Goal: Task Accomplishment & Management: Manage account settings

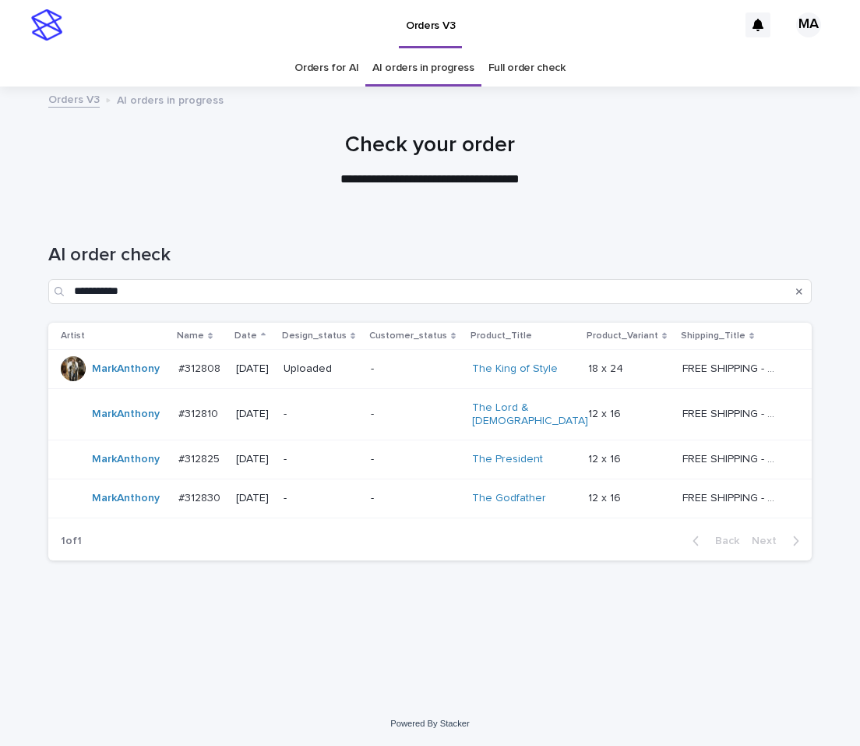
click at [392, 415] on td "-" at bounding box center [415, 414] width 101 height 52
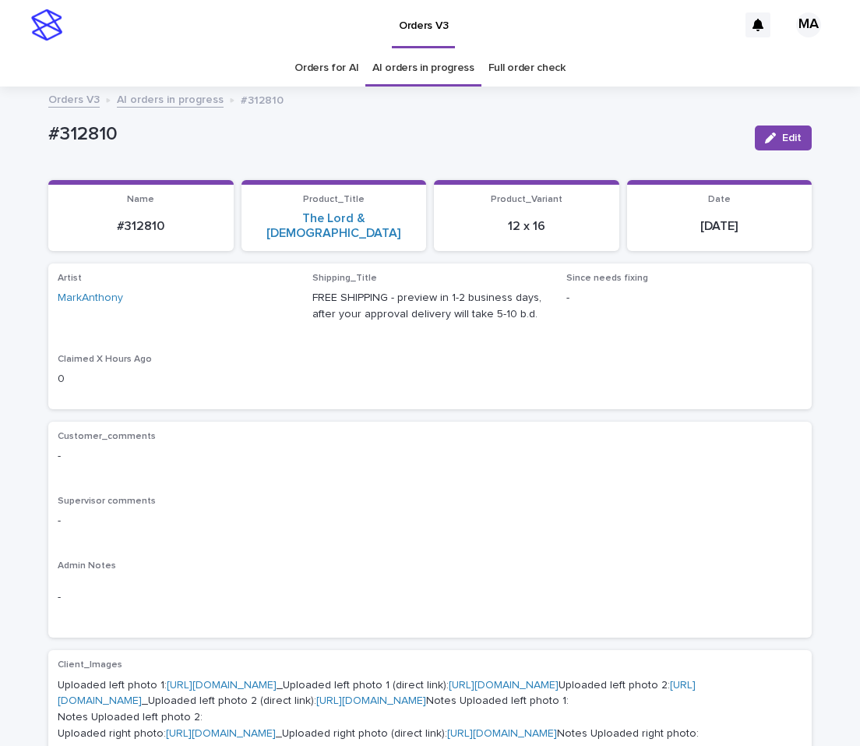
click at [297, 365] on div "Artist MarkAnthony Shipping_Title FREE SHIPPING - preview in 1-2 business days,…" at bounding box center [430, 336] width 745 height 127
click at [166, 106] on link "AI orders in progress" at bounding box center [170, 99] width 107 height 18
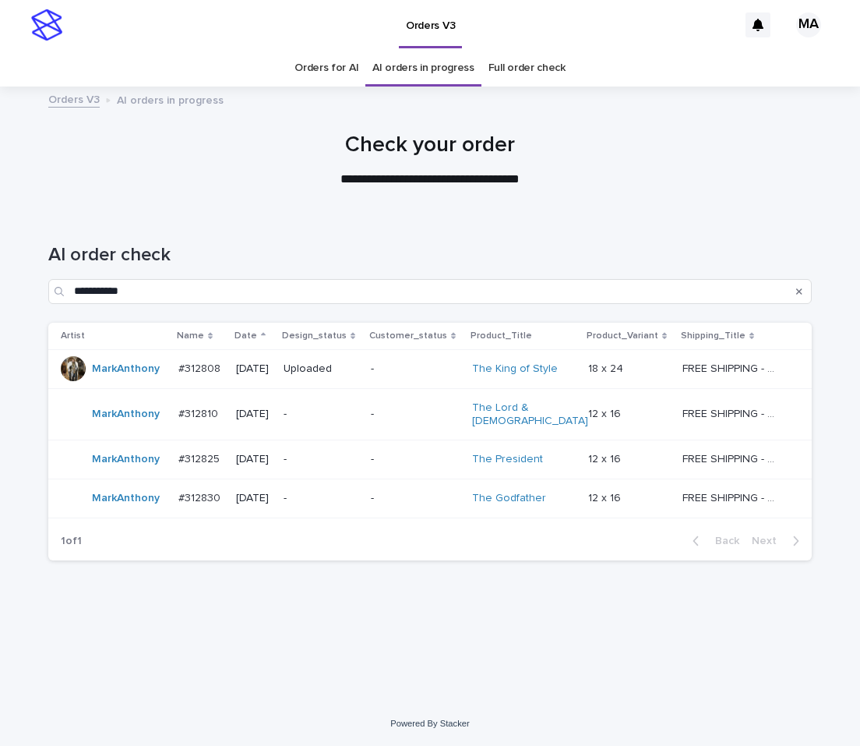
click at [365, 410] on td "-" at bounding box center [320, 414] width 87 height 52
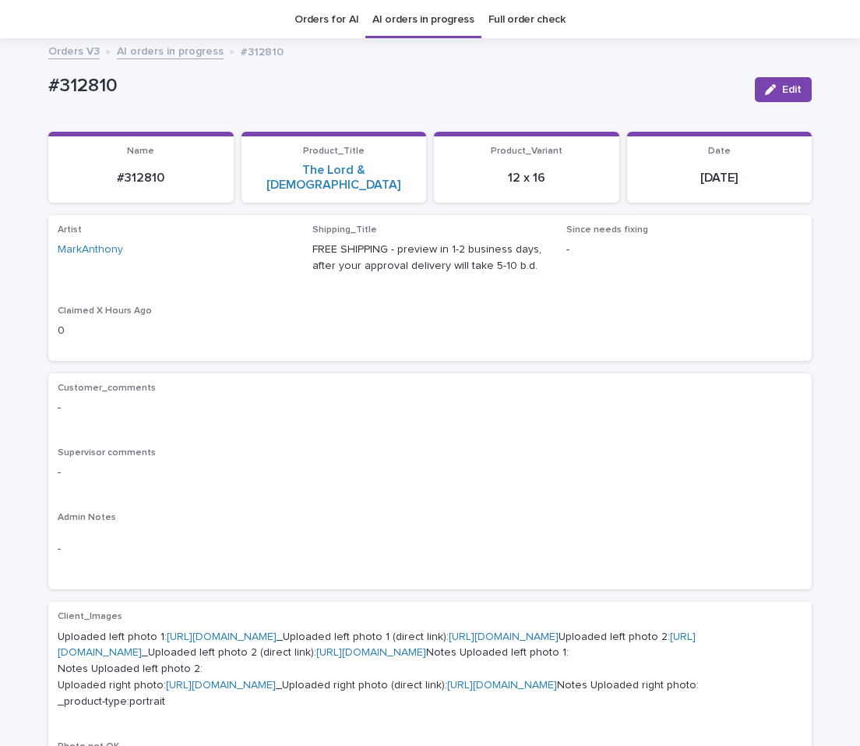
scroll to position [50, 0]
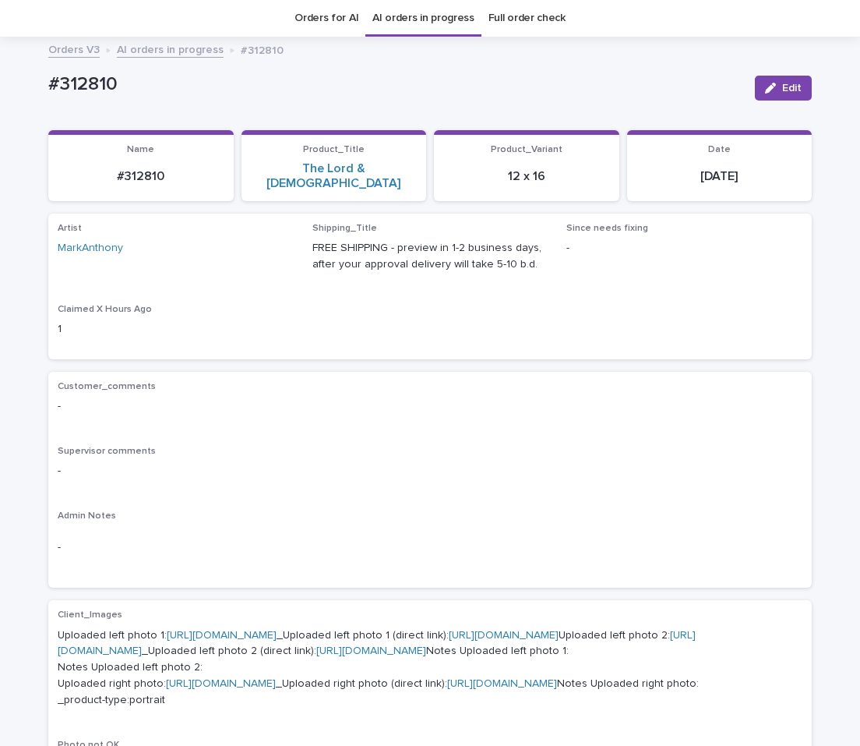
click at [312, 311] on div "Artist MarkAnthony Shipping_Title FREE SHIPPING - preview in 1-2 business days,…" at bounding box center [430, 286] width 745 height 127
drag, startPoint x: 149, startPoint y: 91, endPoint x: 5, endPoint y: 96, distance: 143.4
click at [48, 96] on div "#312810" at bounding box center [395, 83] width 694 height 26
copy p "#312810"
click at [414, 464] on p "-" at bounding box center [430, 471] width 745 height 16
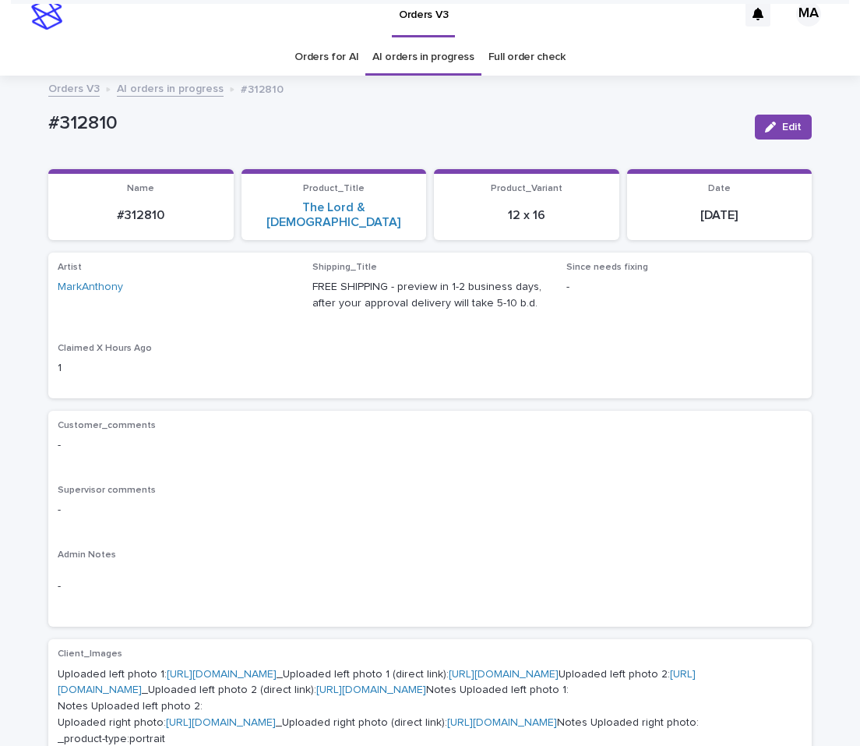
scroll to position [0, 0]
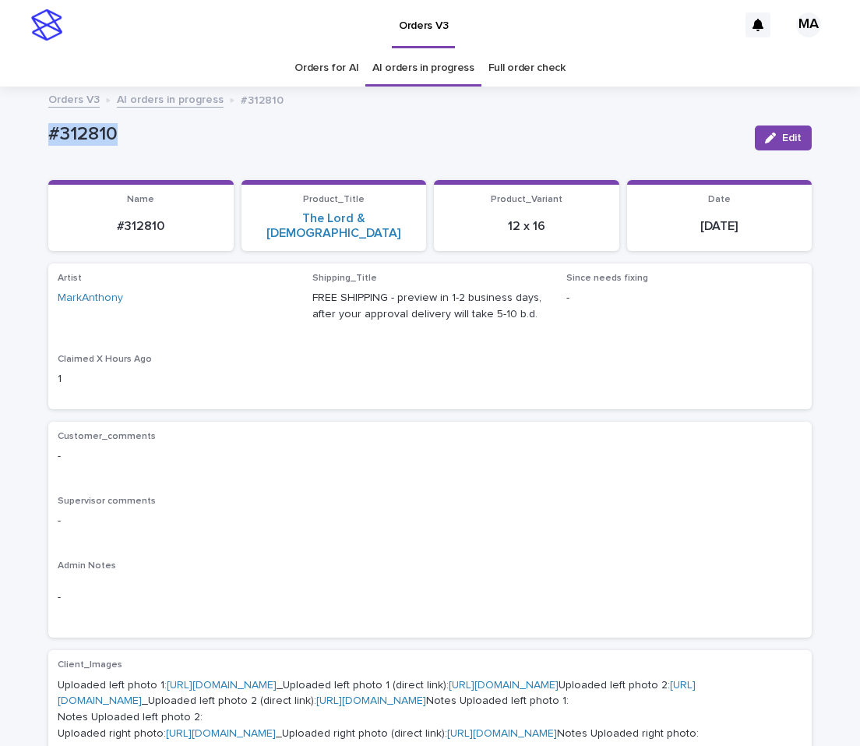
drag, startPoint x: 122, startPoint y: 131, endPoint x: 33, endPoint y: 146, distance: 91.0
click at [48, 146] on div "#312810" at bounding box center [395, 133] width 694 height 26
copy p "#312810"
click at [782, 138] on span "Edit" at bounding box center [791, 137] width 19 height 11
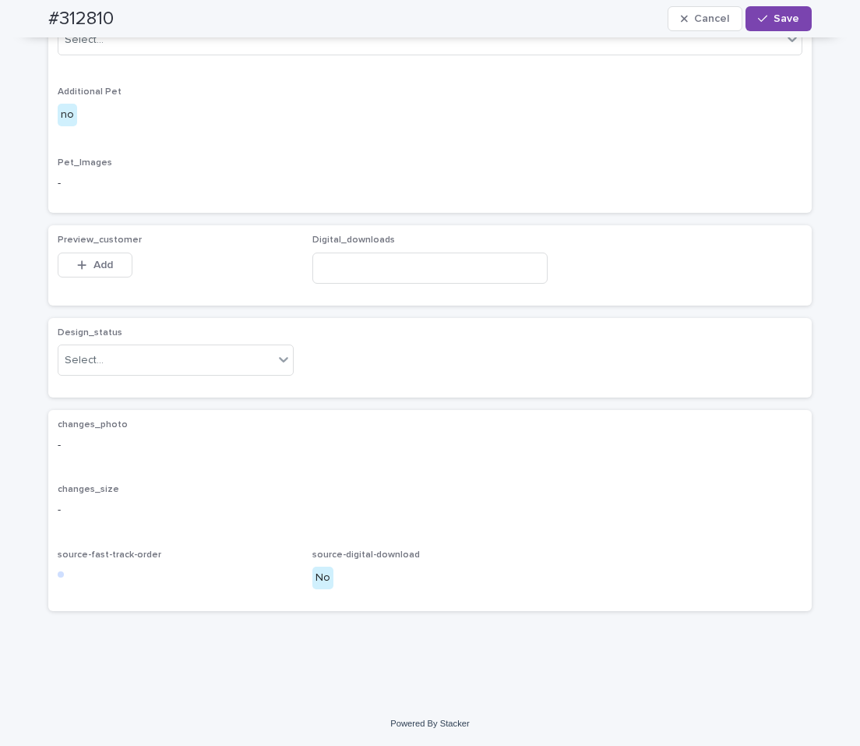
scroll to position [994, 0]
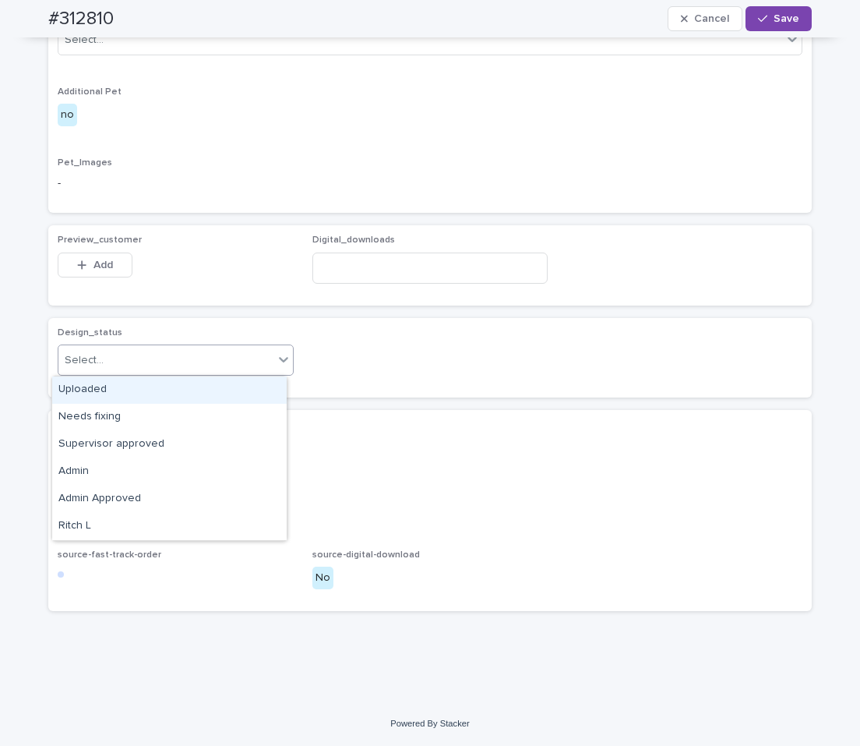
click at [247, 365] on div "Select..." at bounding box center [165, 361] width 215 height 26
click at [181, 391] on div "Uploaded" at bounding box center [169, 389] width 235 height 27
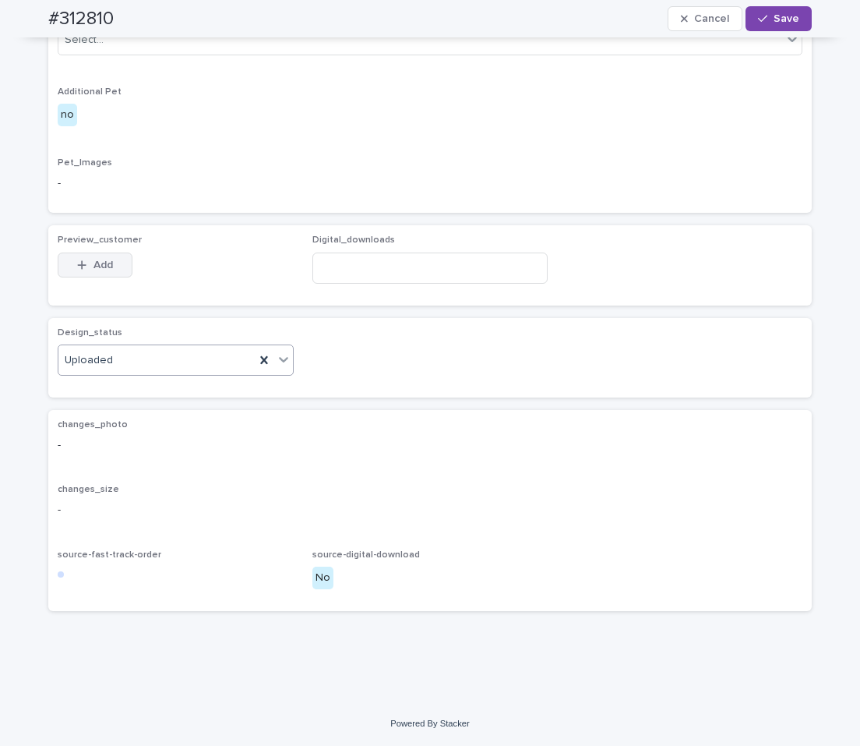
click at [94, 272] on button "Add" at bounding box center [95, 264] width 75 height 25
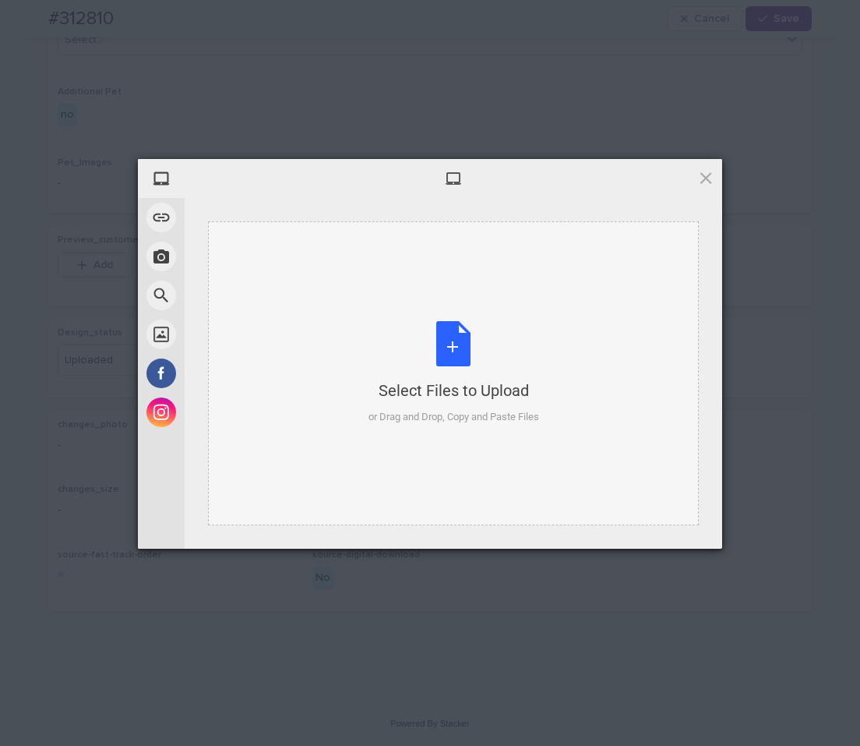
click at [452, 376] on div "Select Files to Upload or Drag and Drop, Copy and Paste Files" at bounding box center [454, 373] width 171 height 104
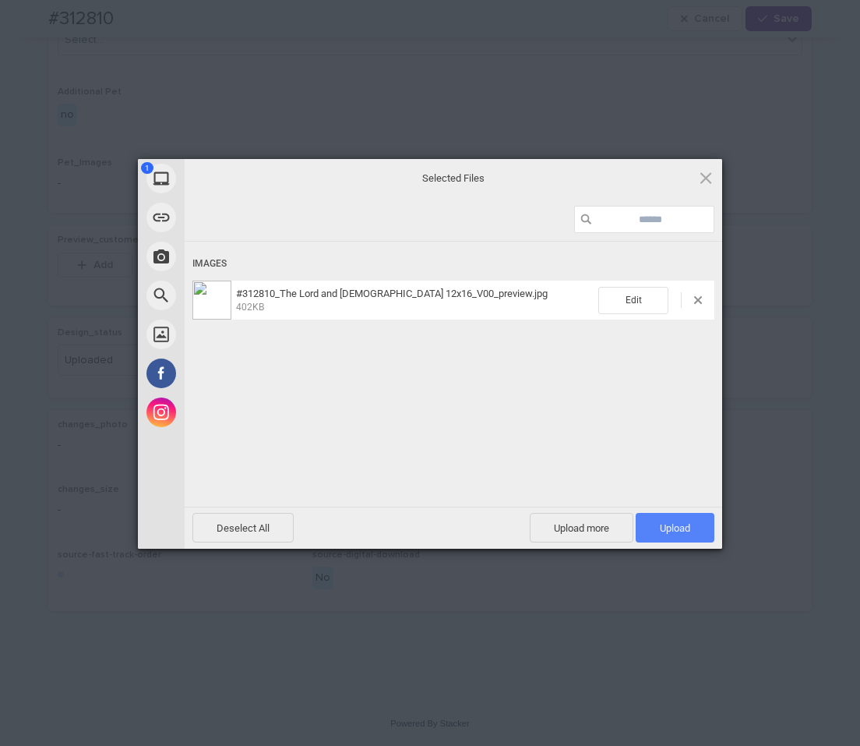
click at [700, 530] on span "Upload 1" at bounding box center [675, 528] width 79 height 30
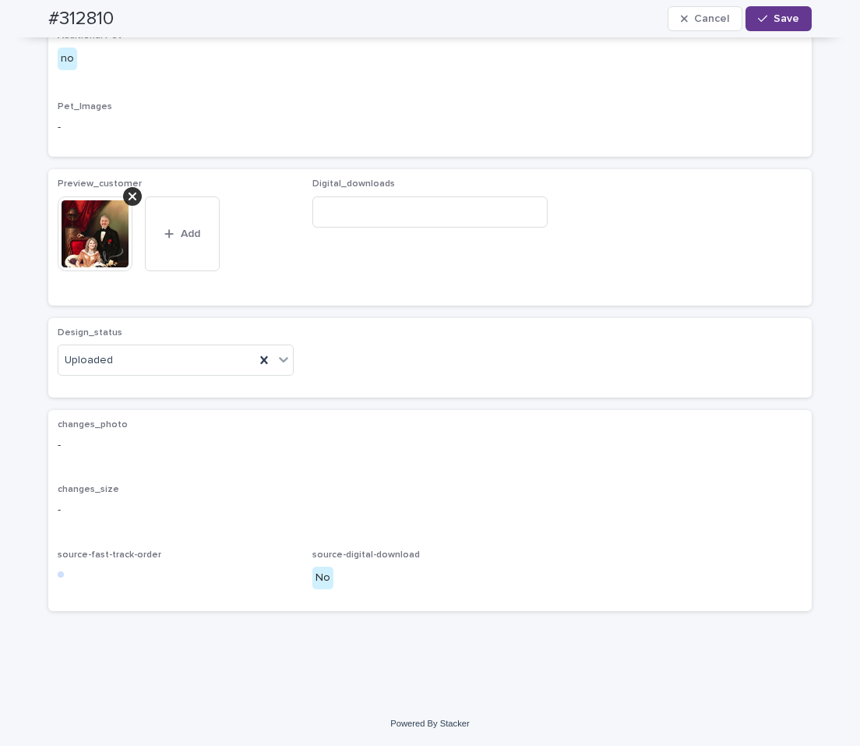
click at [777, 27] on button "Save" at bounding box center [779, 18] width 66 height 25
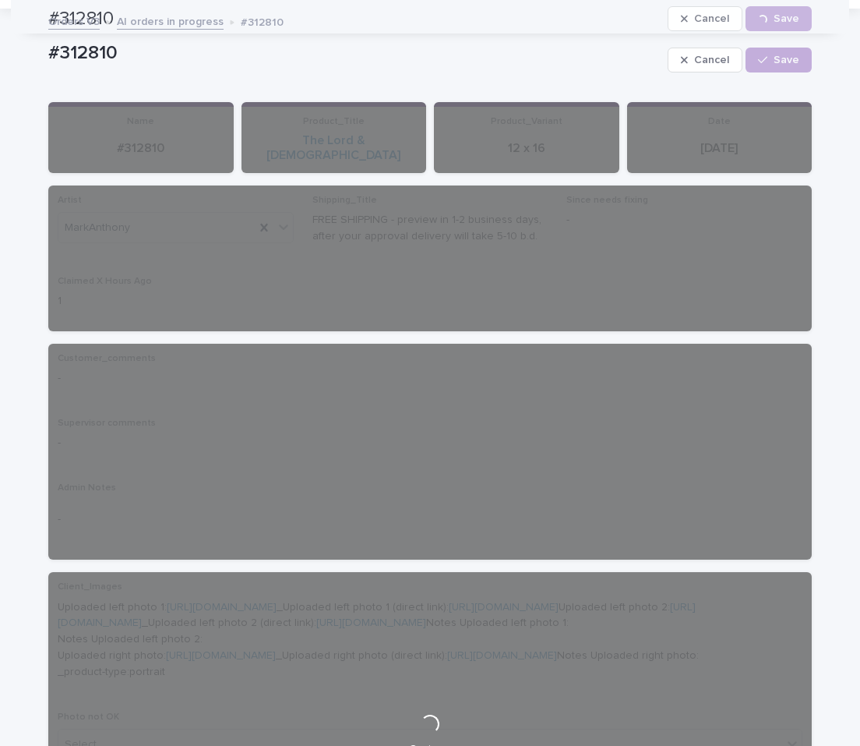
scroll to position [0, 0]
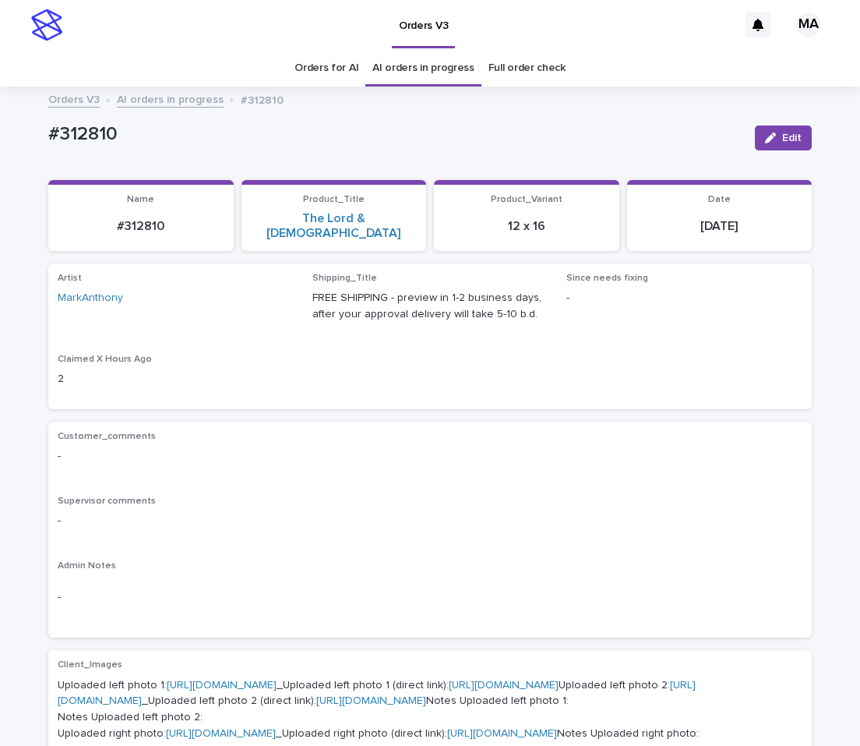
click at [185, 97] on link "AI orders in progress" at bounding box center [170, 99] width 107 height 18
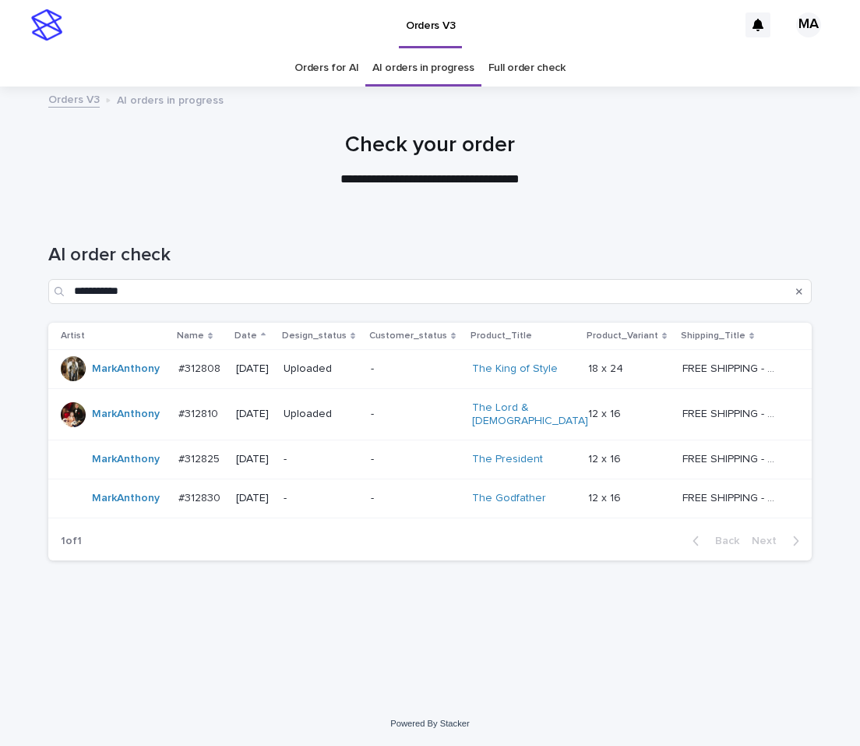
click at [418, 453] on p "-" at bounding box center [415, 459] width 89 height 13
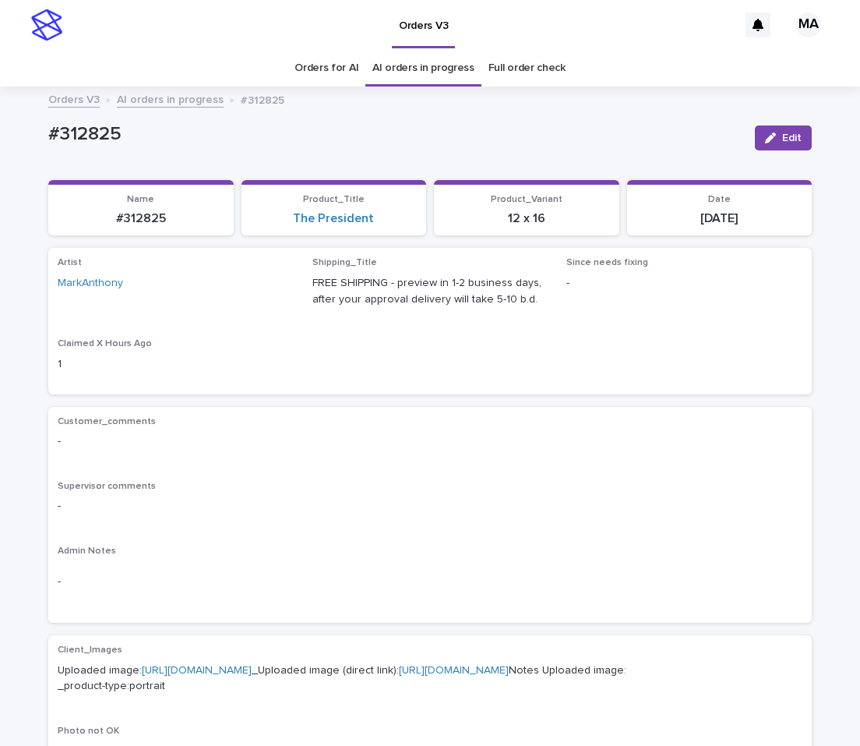
click at [252, 668] on link "[URL][DOMAIN_NAME]" at bounding box center [197, 670] width 110 height 11
click at [379, 319] on div "Shipping_Title FREE SHIPPING - preview in 1-2 business days, after your approva…" at bounding box center [430, 288] width 236 height 62
drag, startPoint x: 123, startPoint y: 132, endPoint x: 5, endPoint y: 132, distance: 117.7
click at [48, 132] on div "#312825" at bounding box center [395, 133] width 694 height 26
copy p "#312825"
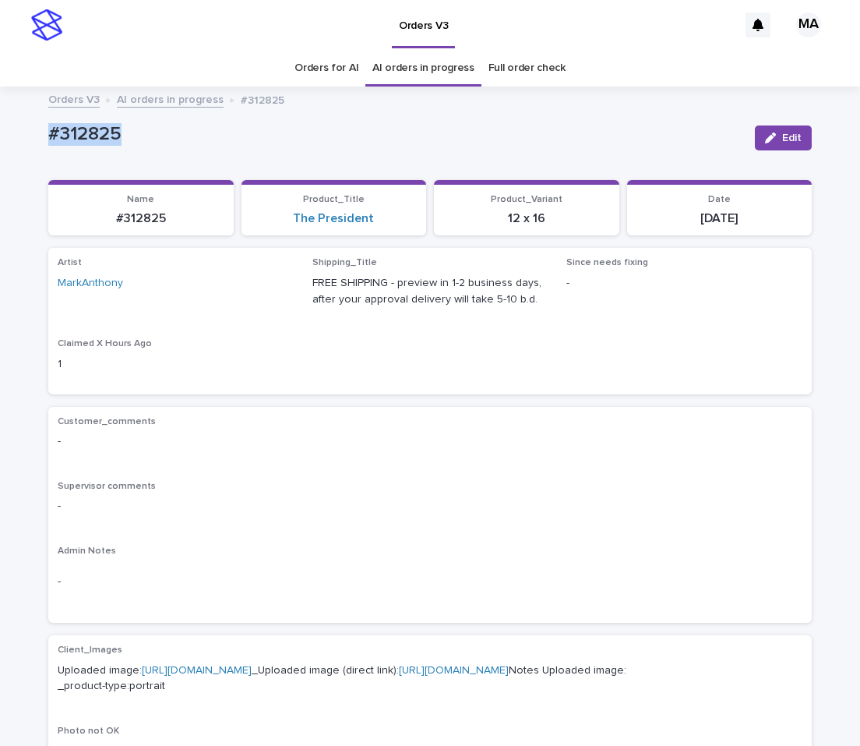
copy p "#312825"
click at [787, 143] on button "Edit" at bounding box center [783, 137] width 57 height 25
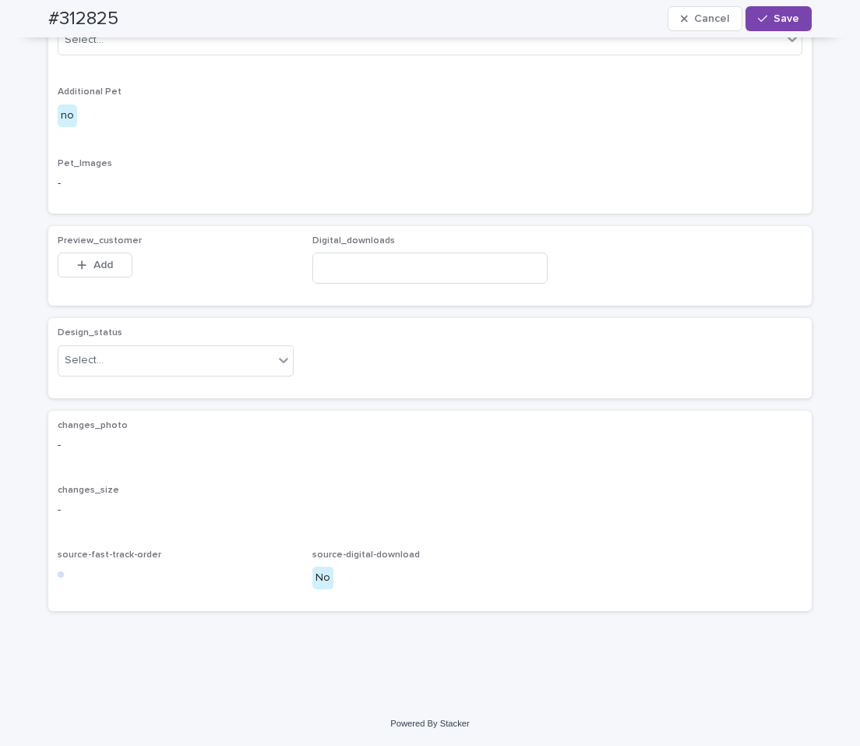
scroll to position [785, 0]
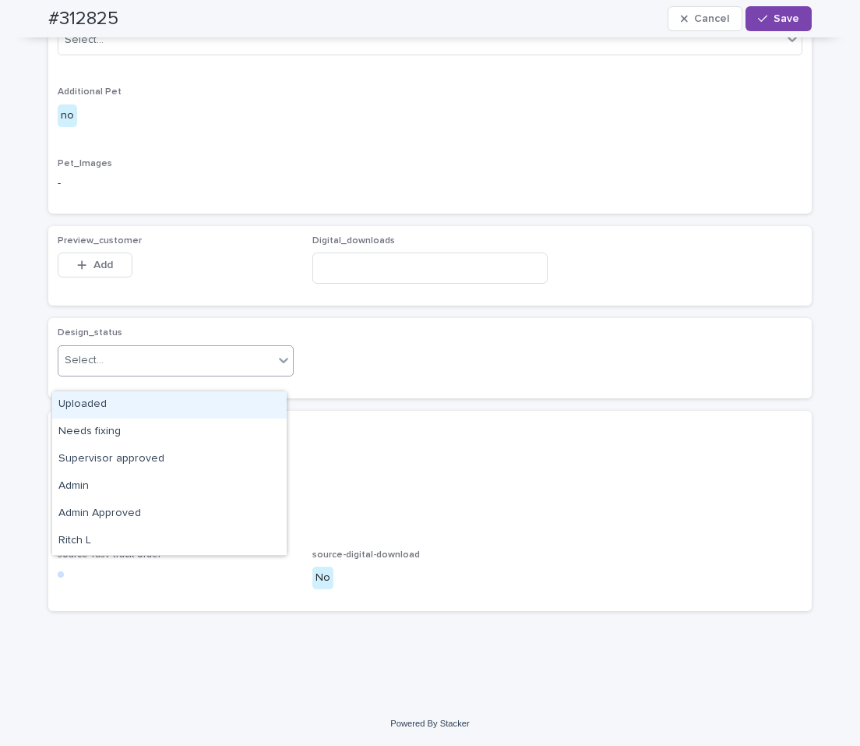
click at [199, 369] on div "Select..." at bounding box center [165, 361] width 215 height 26
click at [154, 404] on div "Uploaded" at bounding box center [169, 404] width 235 height 27
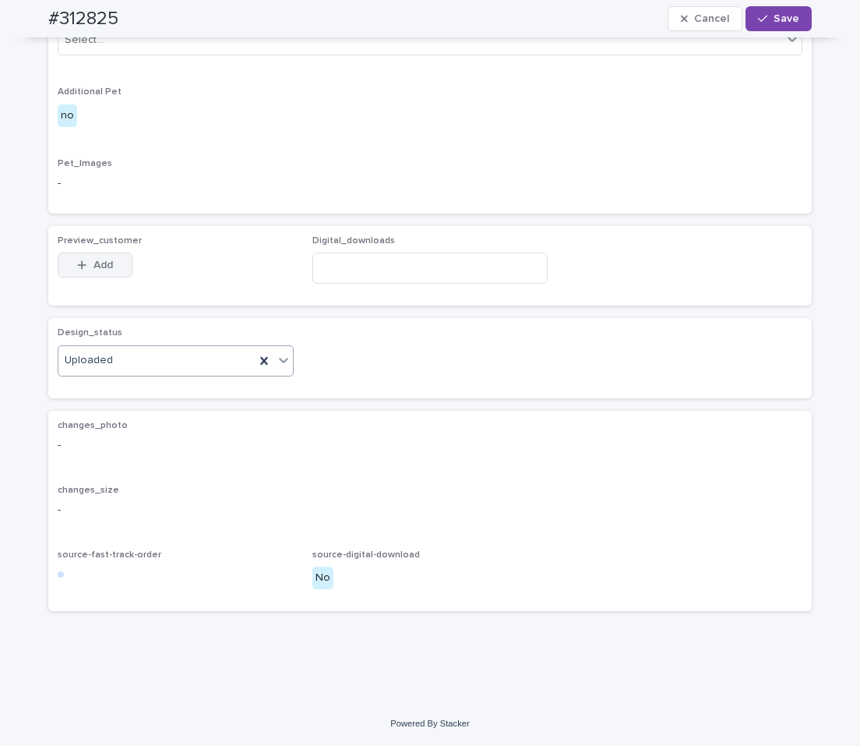
click at [76, 268] on button "Add" at bounding box center [95, 264] width 75 height 25
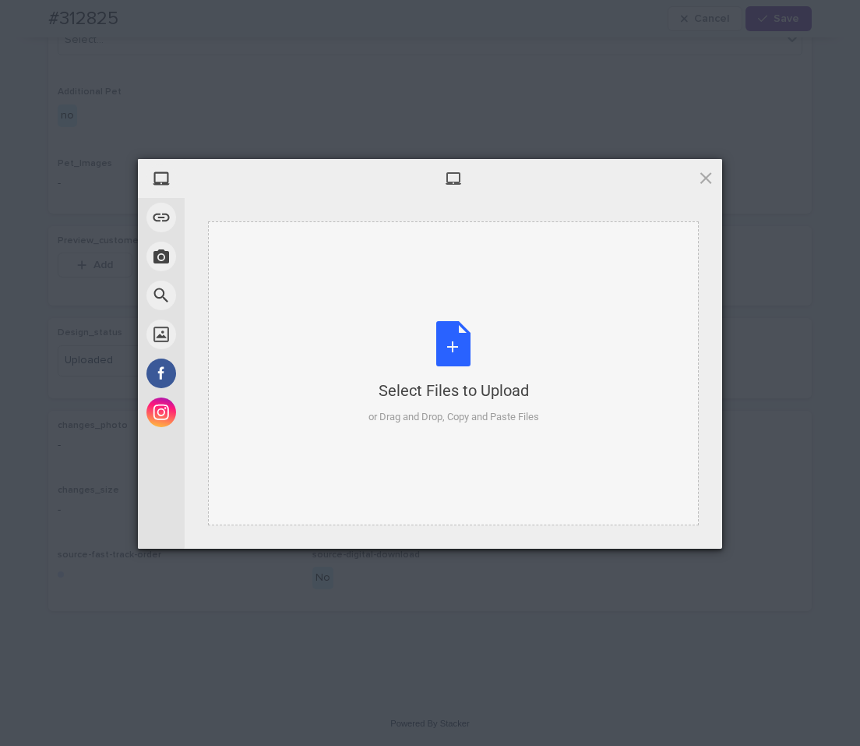
click at [439, 357] on div "Select Files to Upload or Drag and Drop, Copy and Paste Files" at bounding box center [454, 373] width 171 height 104
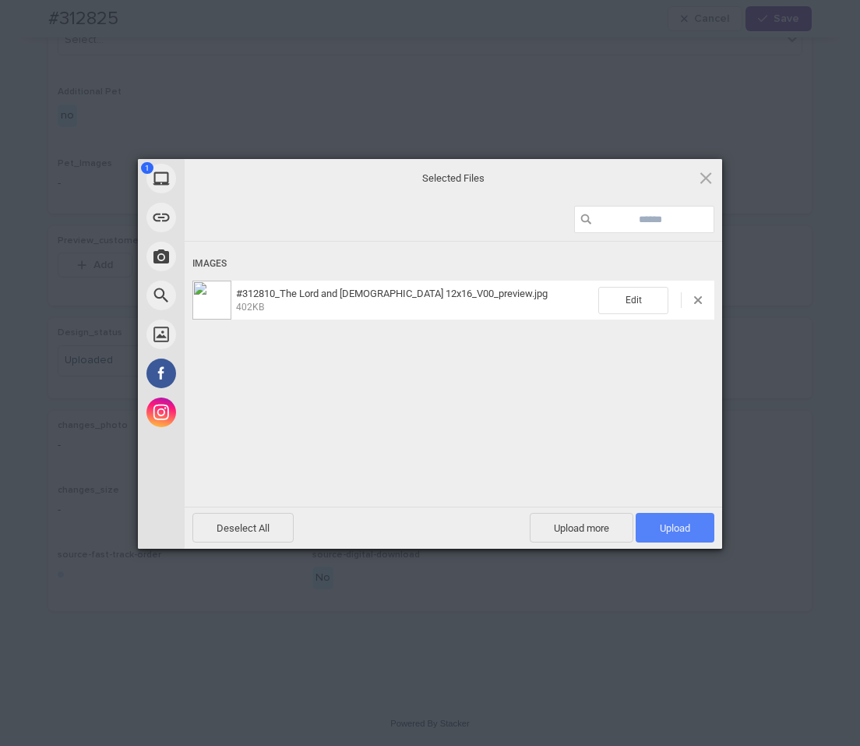
click at [709, 517] on span "Upload 1" at bounding box center [675, 528] width 79 height 30
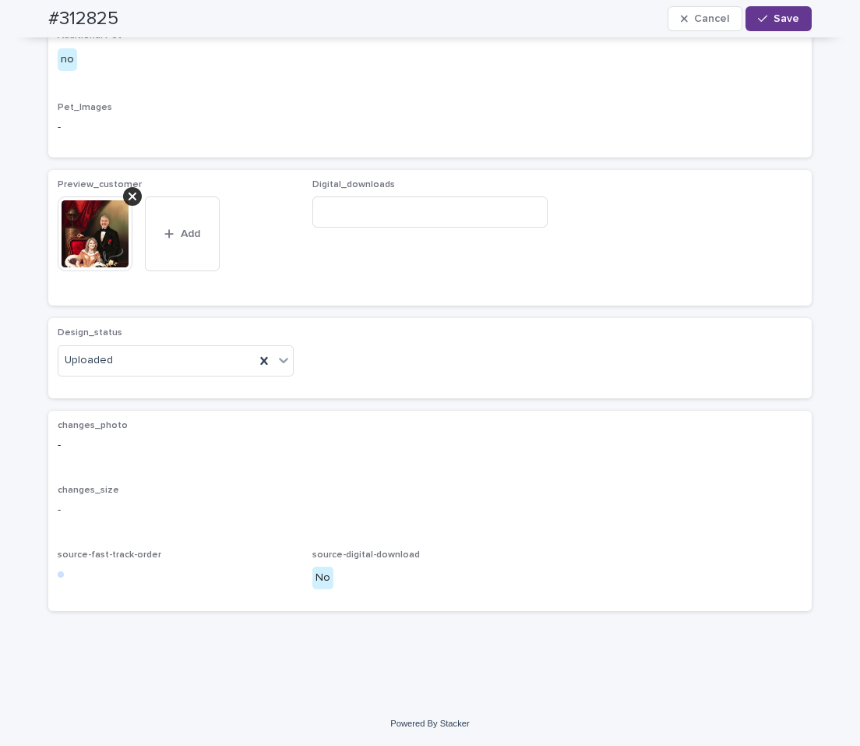
click at [792, 25] on button "Save" at bounding box center [779, 18] width 66 height 25
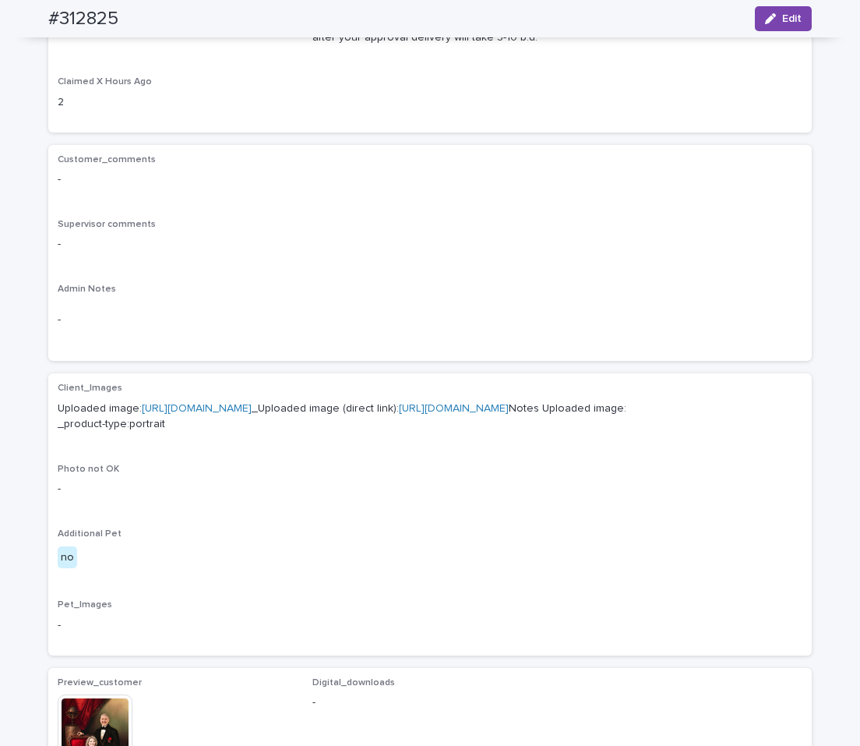
scroll to position [0, 0]
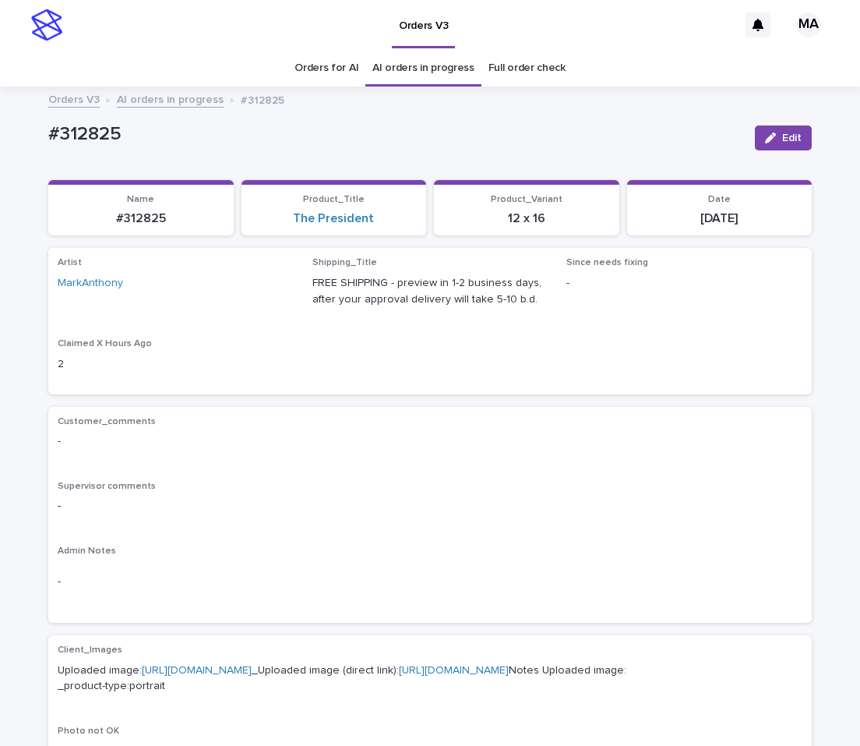
click at [177, 100] on link "AI orders in progress" at bounding box center [170, 99] width 107 height 18
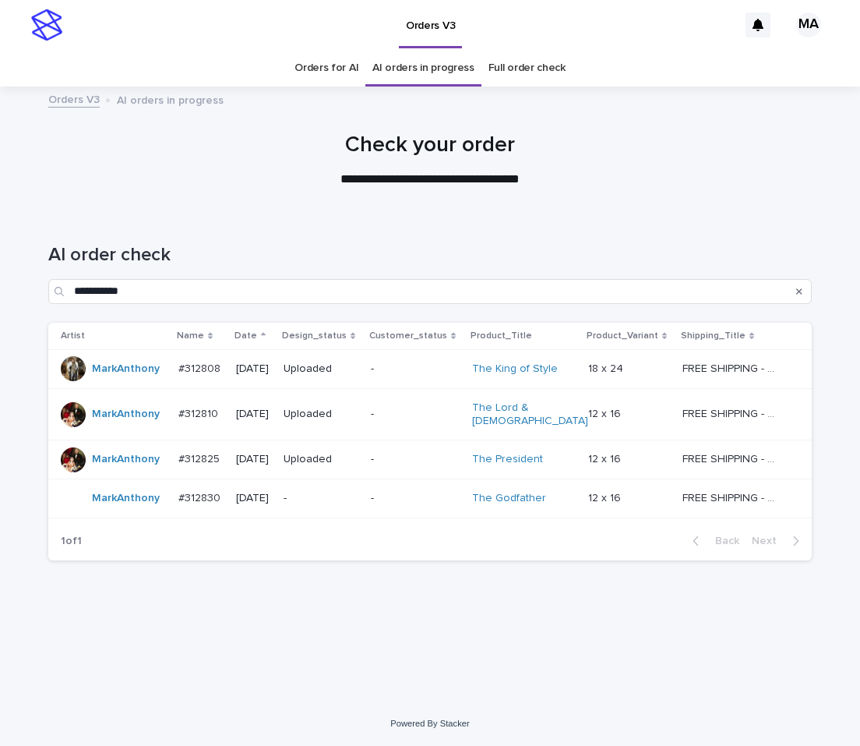
click at [341, 496] on div "-" at bounding box center [321, 498] width 75 height 26
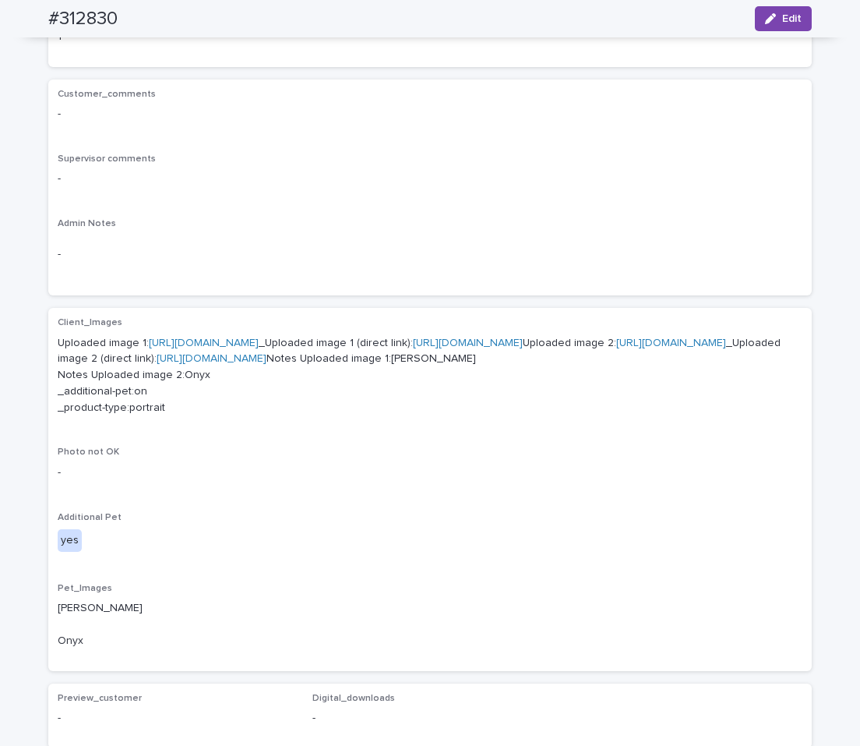
scroll to position [65, 0]
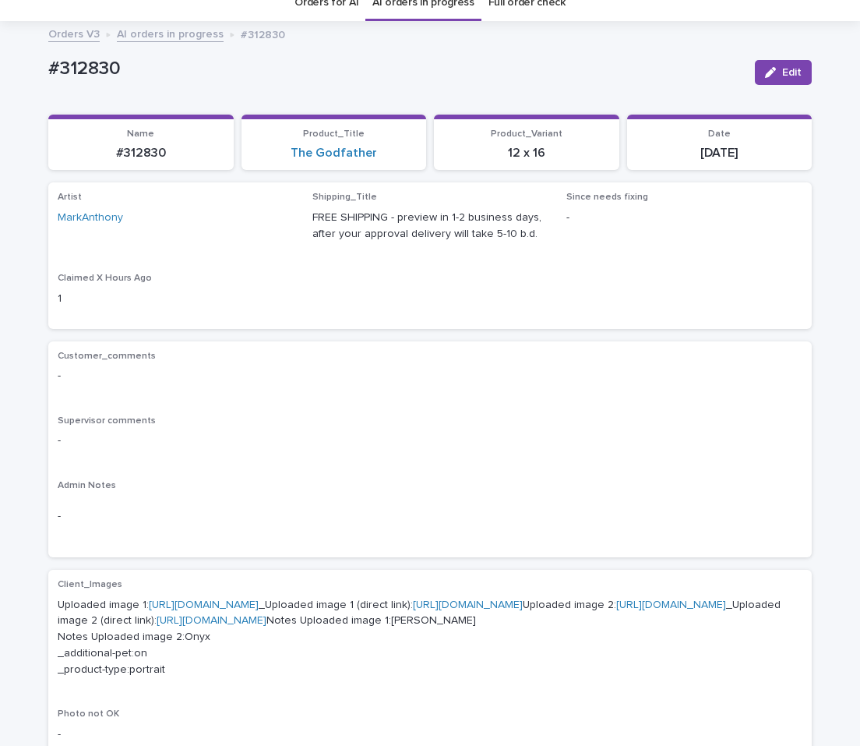
click at [381, 372] on p "-" at bounding box center [430, 376] width 745 height 16
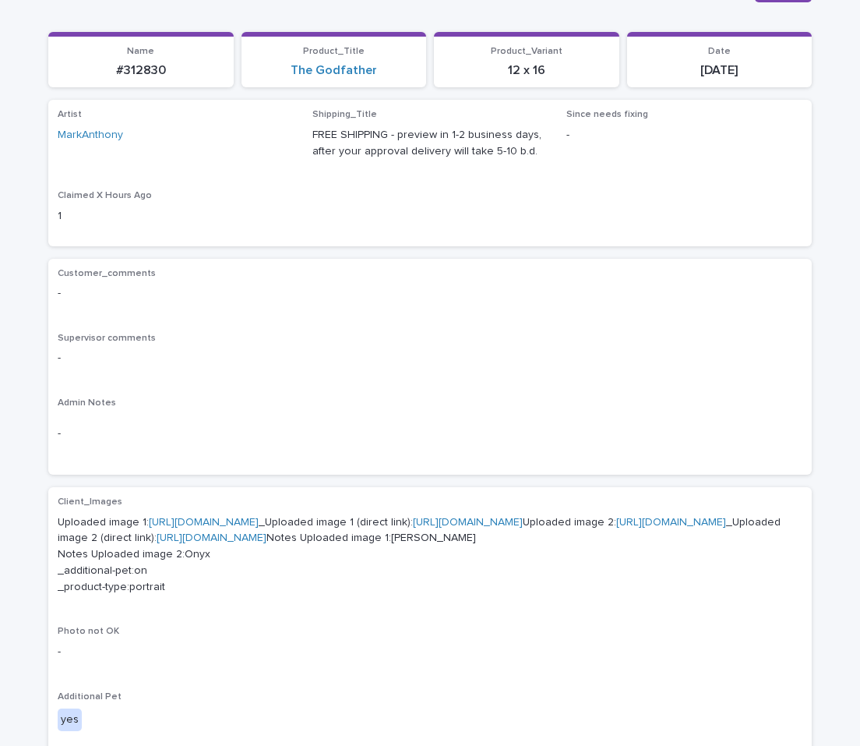
scroll to position [393, 0]
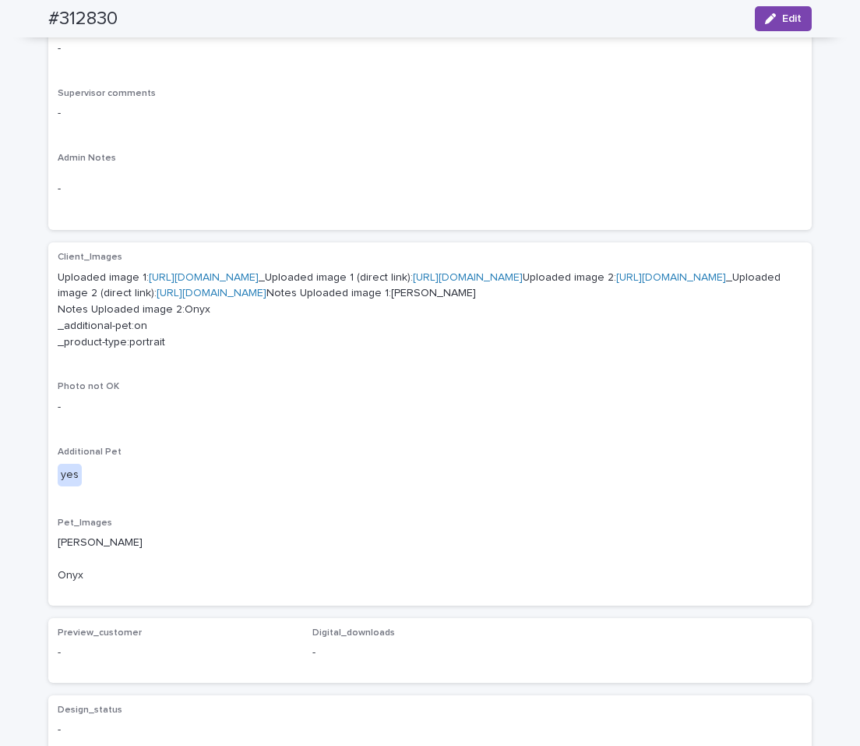
click at [259, 277] on link "[URL][DOMAIN_NAME]" at bounding box center [204, 277] width 110 height 11
click at [263, 125] on div "Supervisor comments -" at bounding box center [430, 111] width 745 height 46
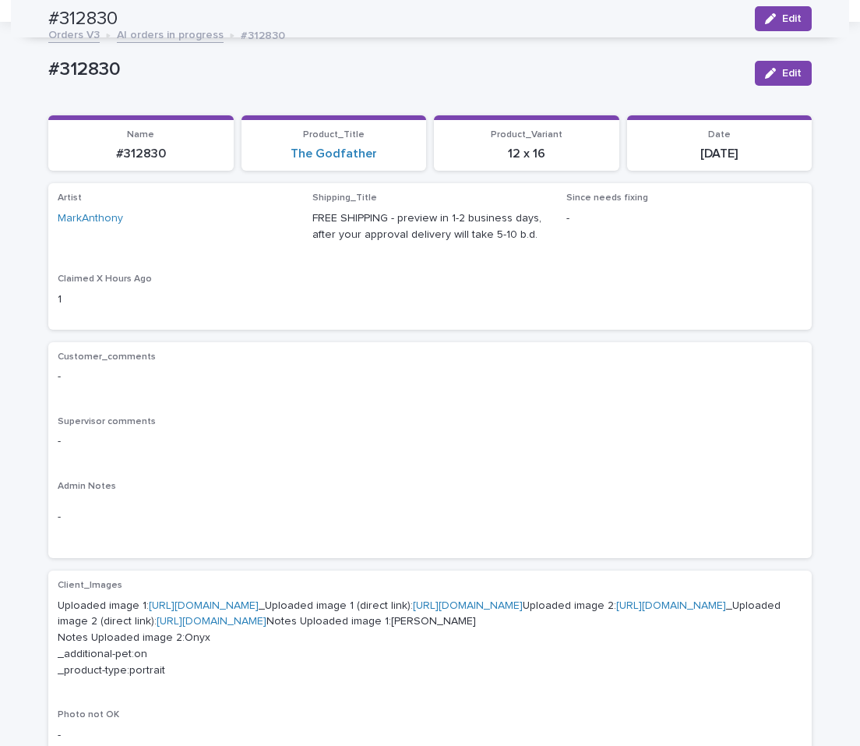
scroll to position [0, 0]
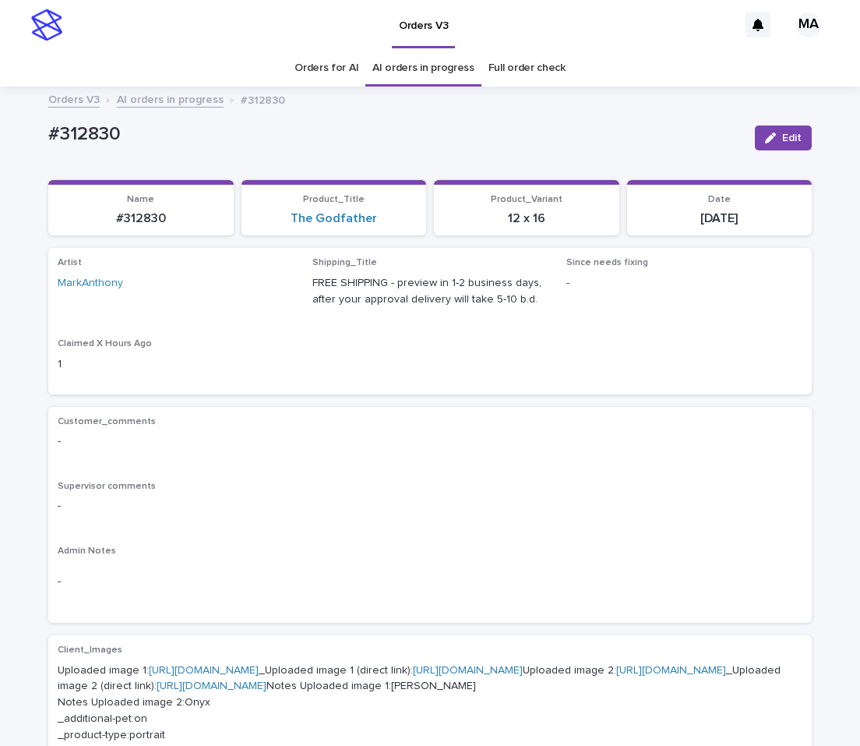
drag, startPoint x: 150, startPoint y: 140, endPoint x: 41, endPoint y: 152, distance: 109.7
click at [48, 146] on div "#312830" at bounding box center [395, 133] width 694 height 26
drag, startPoint x: 157, startPoint y: 143, endPoint x: 21, endPoint y: 147, distance: 136.4
click at [48, 146] on div "#312830" at bounding box center [395, 133] width 694 height 26
copy p "#312830"
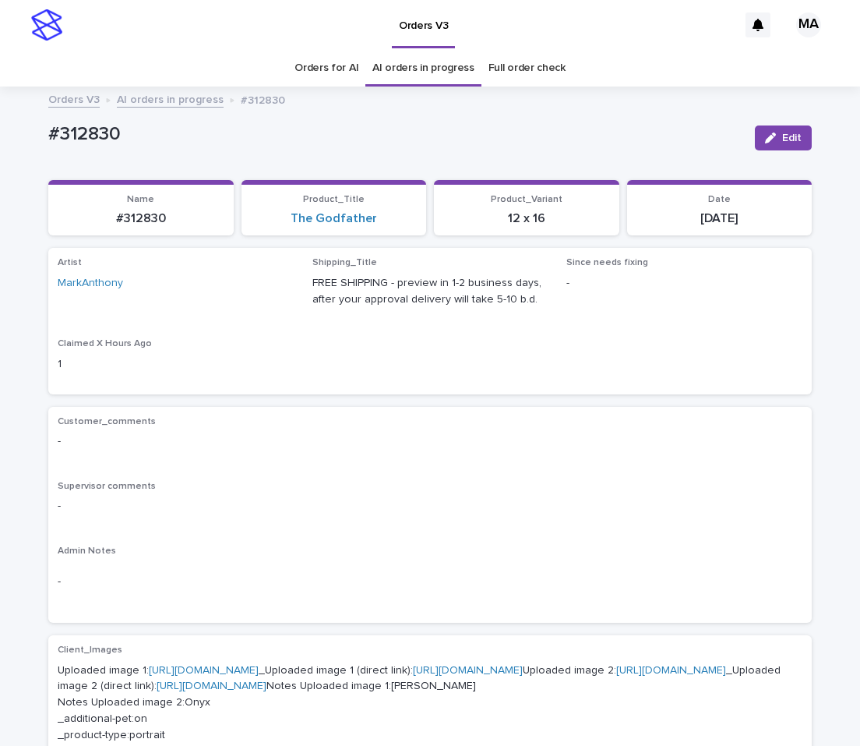
click at [501, 460] on div "Customer_comments -" at bounding box center [430, 439] width 745 height 46
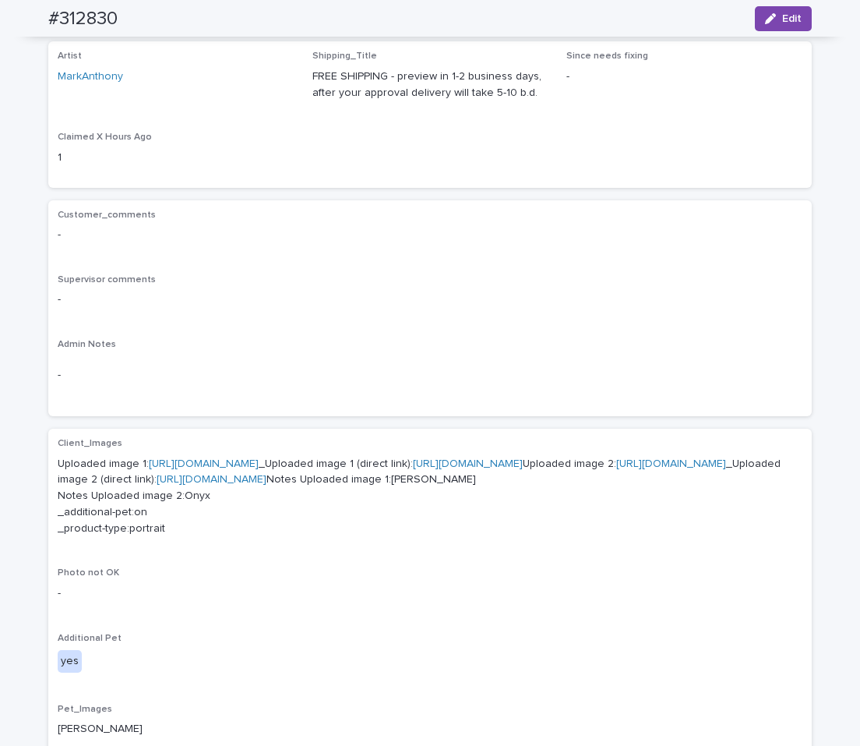
scroll to position [136, 0]
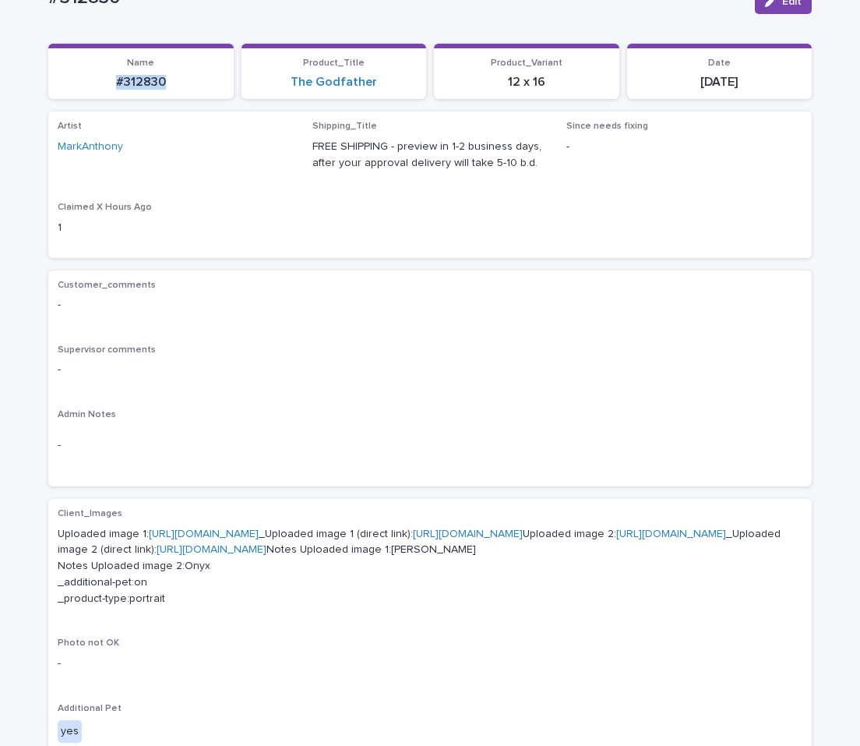
drag, startPoint x: 186, startPoint y: 86, endPoint x: 115, endPoint y: 89, distance: 70.9
click at [86, 90] on p "#312830" at bounding box center [141, 82] width 167 height 15
copy p "#312830"
click at [765, 6] on icon "button" at bounding box center [770, 1] width 11 height 11
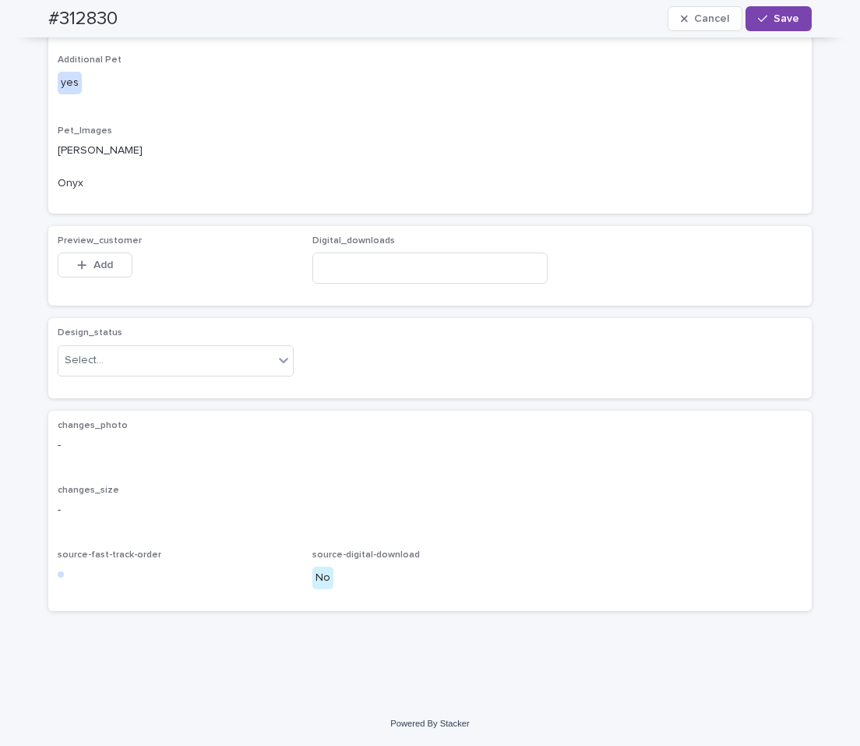
scroll to position [962, 0]
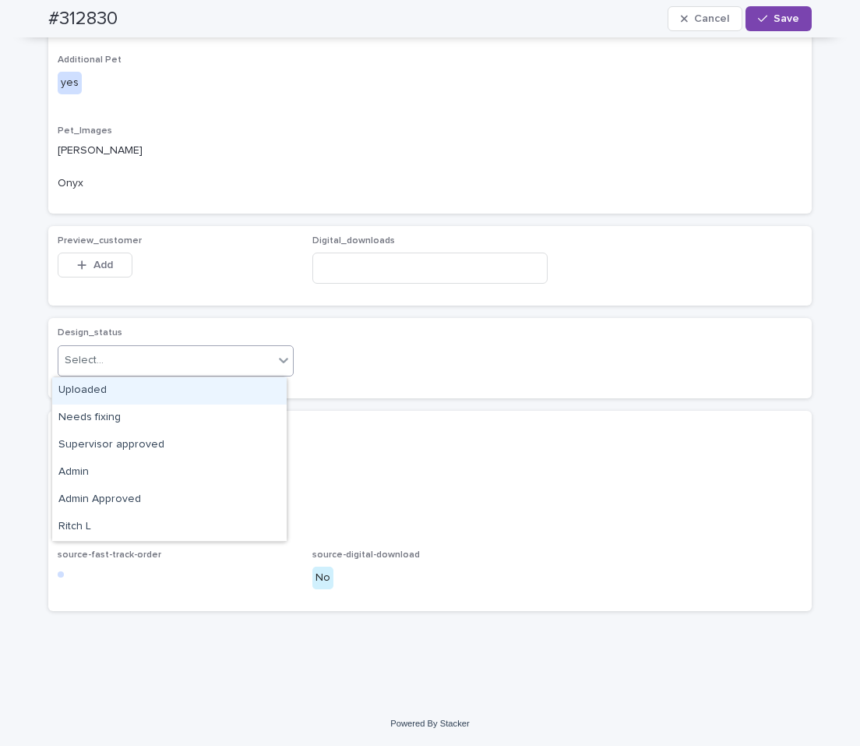
click at [242, 365] on div "Select..." at bounding box center [165, 361] width 215 height 26
click at [172, 395] on div "Uploaded" at bounding box center [169, 390] width 235 height 27
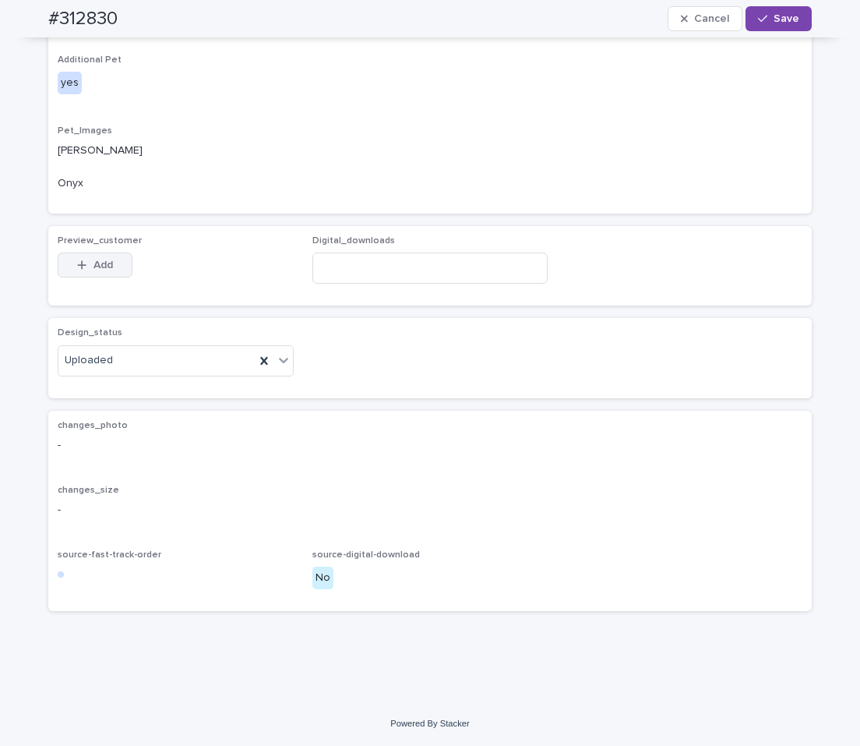
click at [104, 270] on span "Add" at bounding box center [103, 264] width 19 height 11
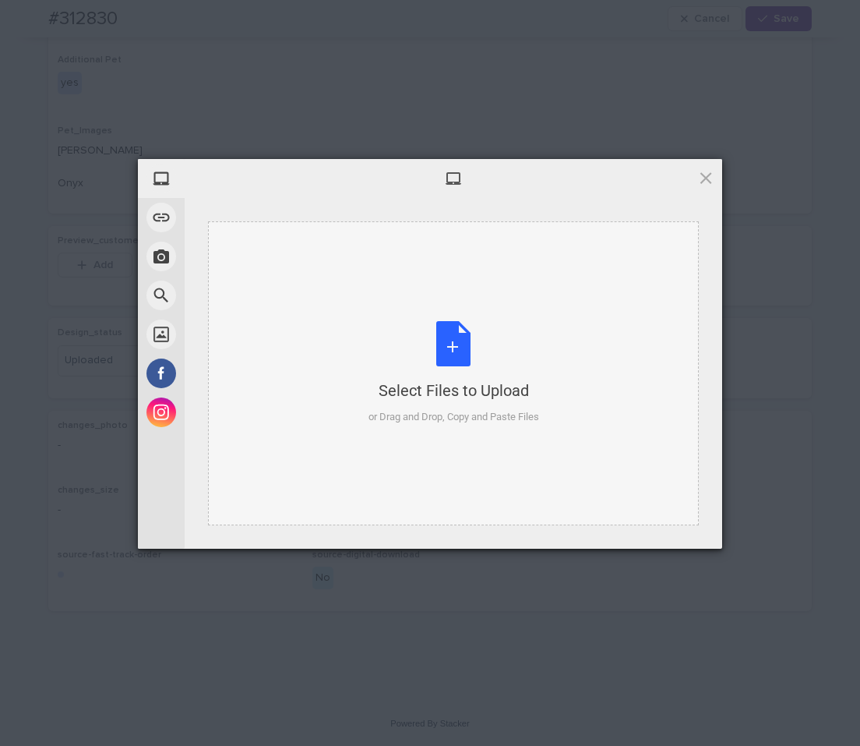
click at [435, 336] on div "Select Files to Upload or Drag and Drop, Copy and Paste Files" at bounding box center [454, 373] width 171 height 104
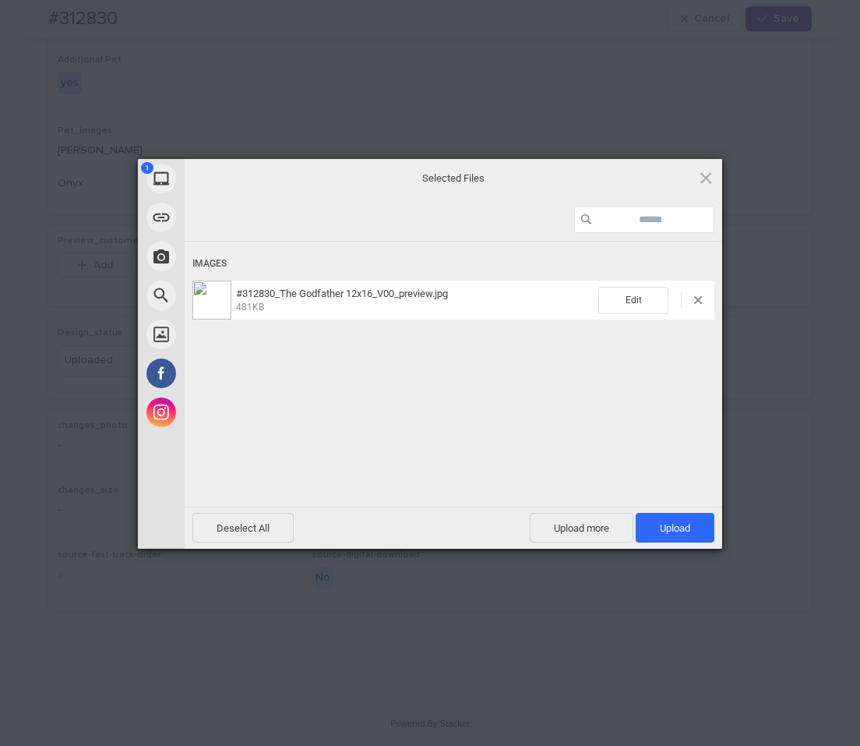
click at [693, 533] on span "Upload 1" at bounding box center [675, 528] width 79 height 30
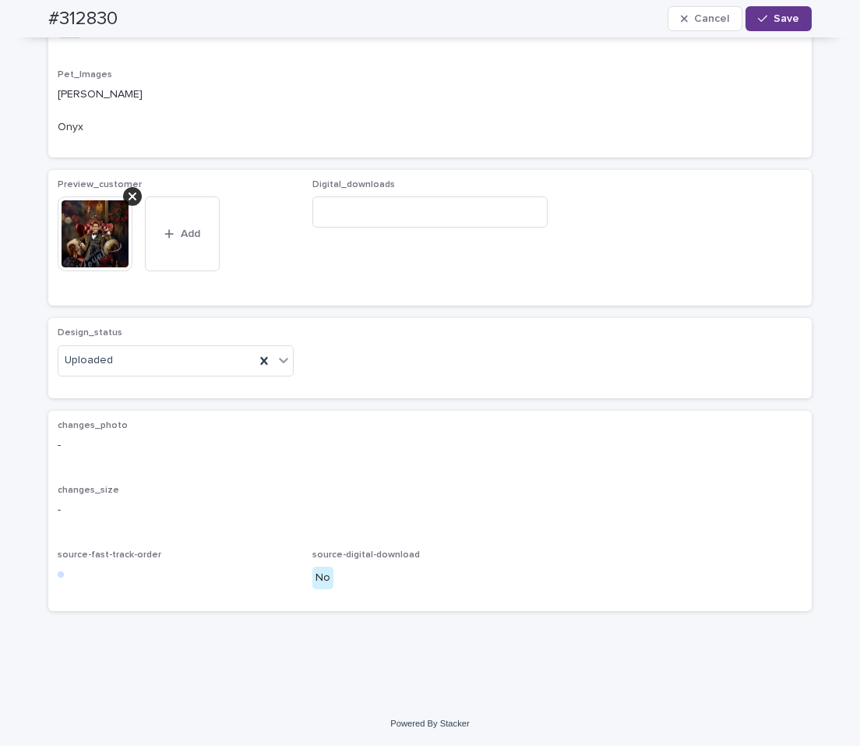
click at [772, 25] on button "Save" at bounding box center [779, 18] width 66 height 25
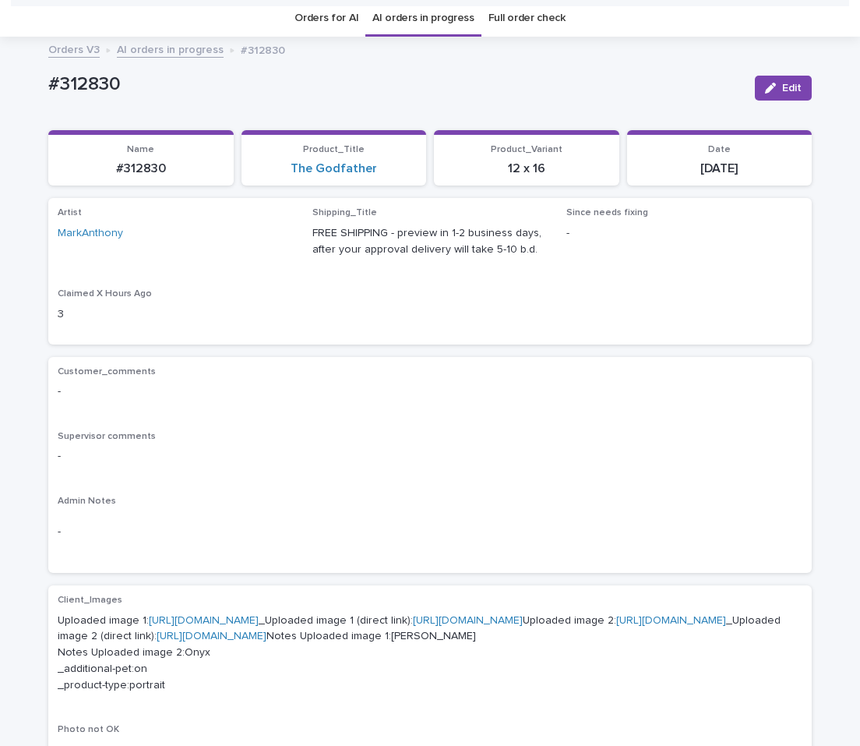
scroll to position [0, 0]
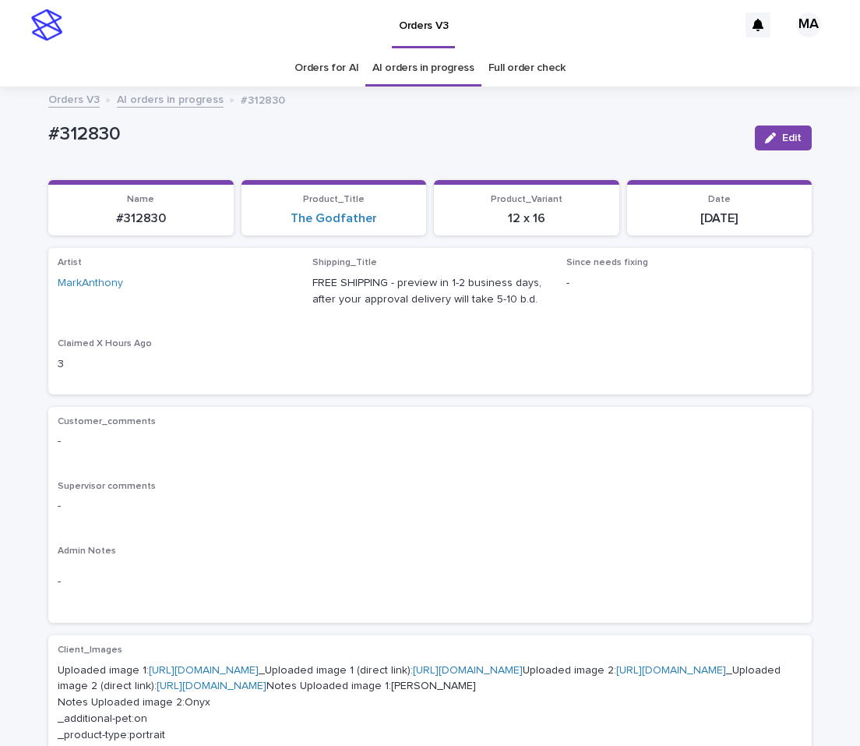
click at [171, 98] on link "AI orders in progress" at bounding box center [170, 99] width 107 height 18
